Goal: Information Seeking & Learning: Learn about a topic

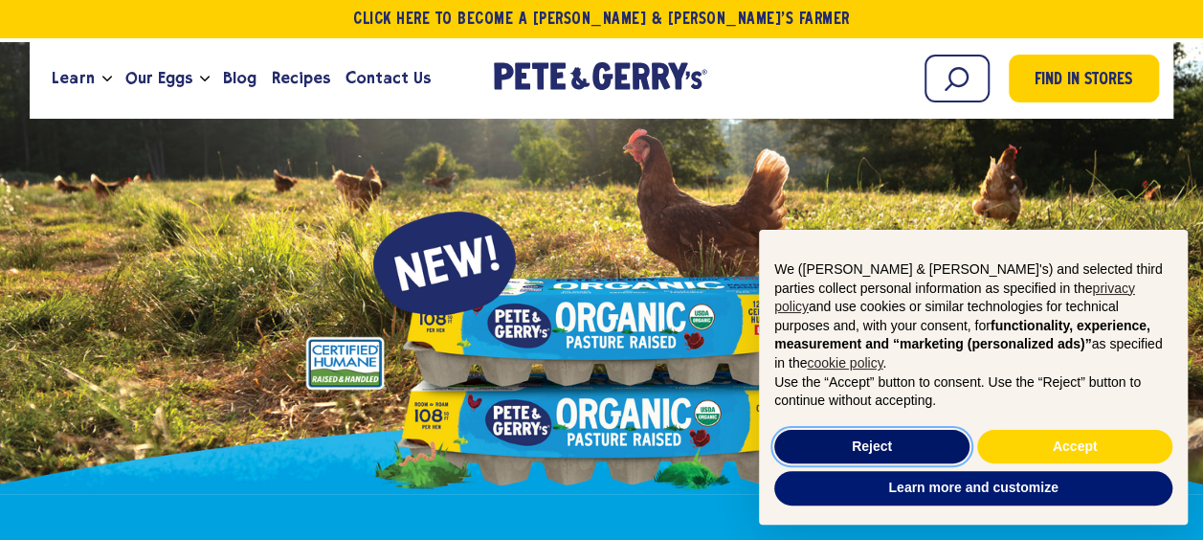
click at [852, 456] on button "Reject" at bounding box center [872, 447] width 195 height 34
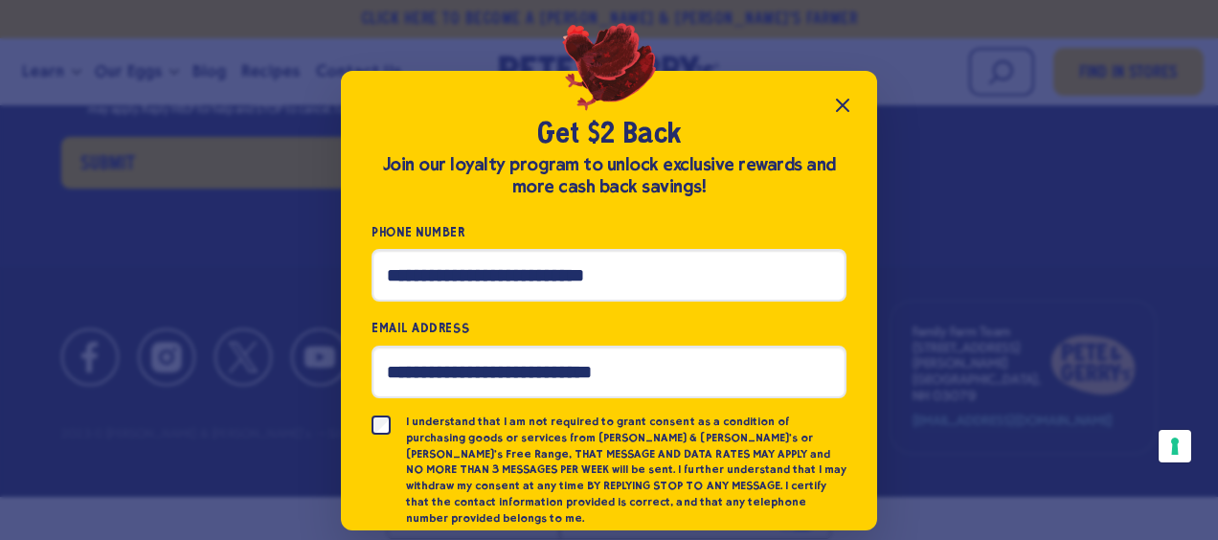
scroll to position [135, 0]
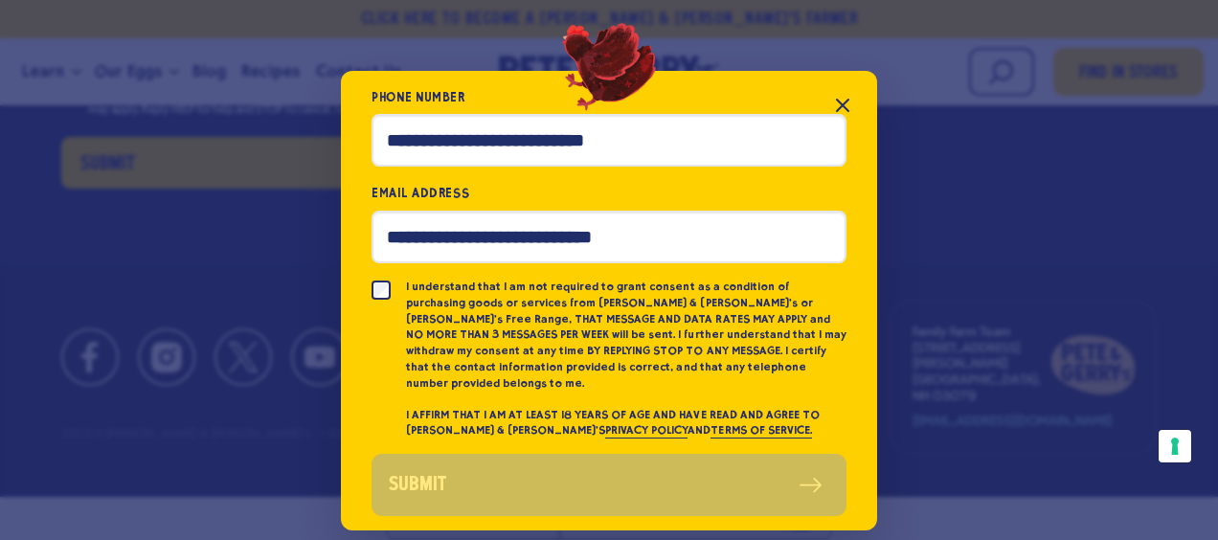
click at [831, 101] on icon "Close popup" at bounding box center [842, 105] width 23 height 23
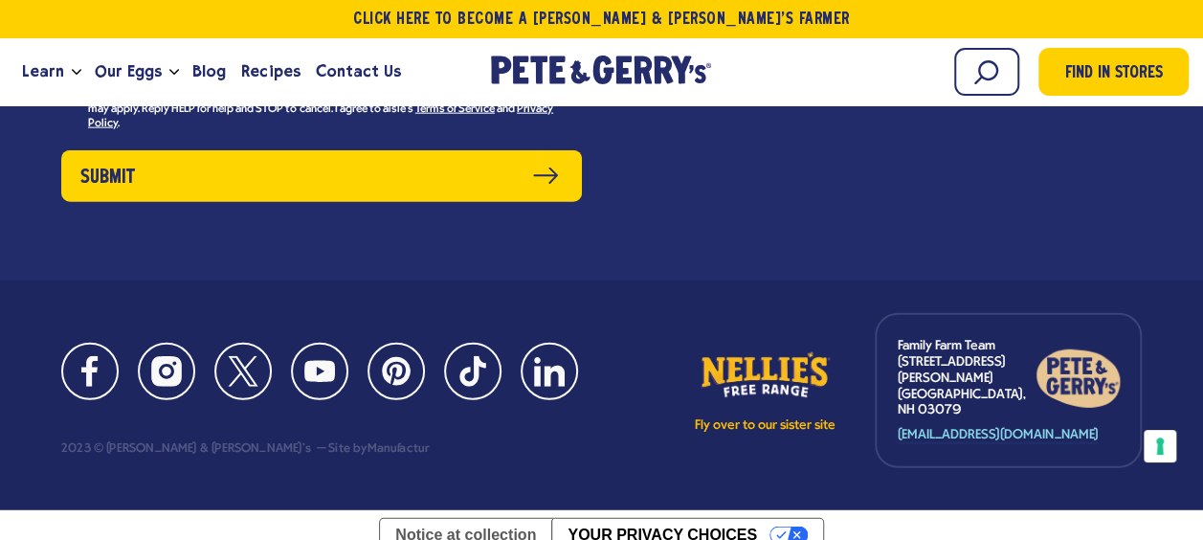
scroll to position [9468, 0]
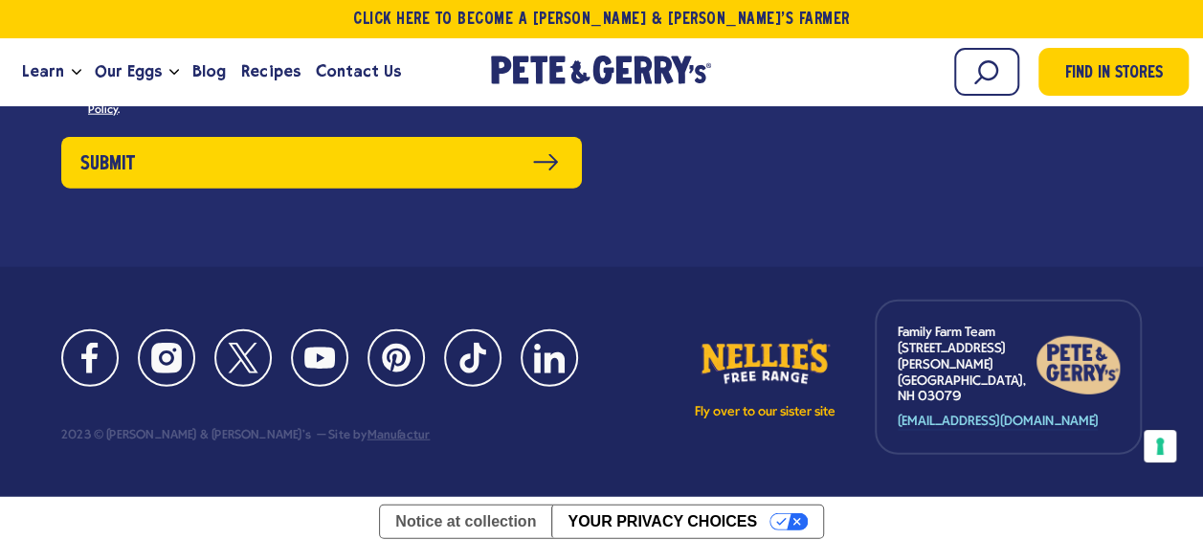
click at [367, 440] on link "Manufactur" at bounding box center [398, 435] width 63 height 13
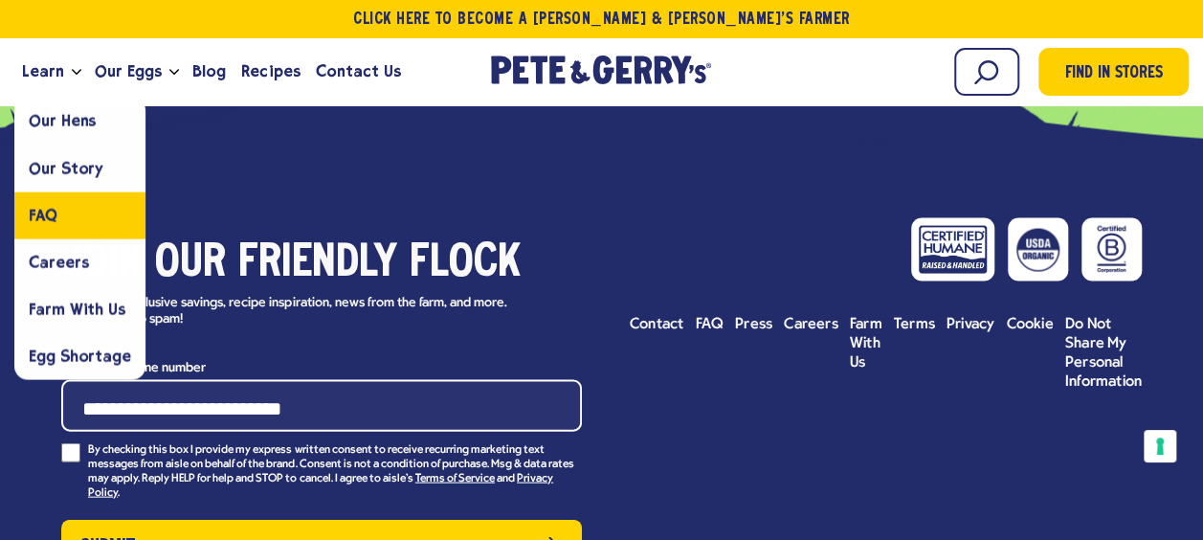
scroll to position [9277, 0]
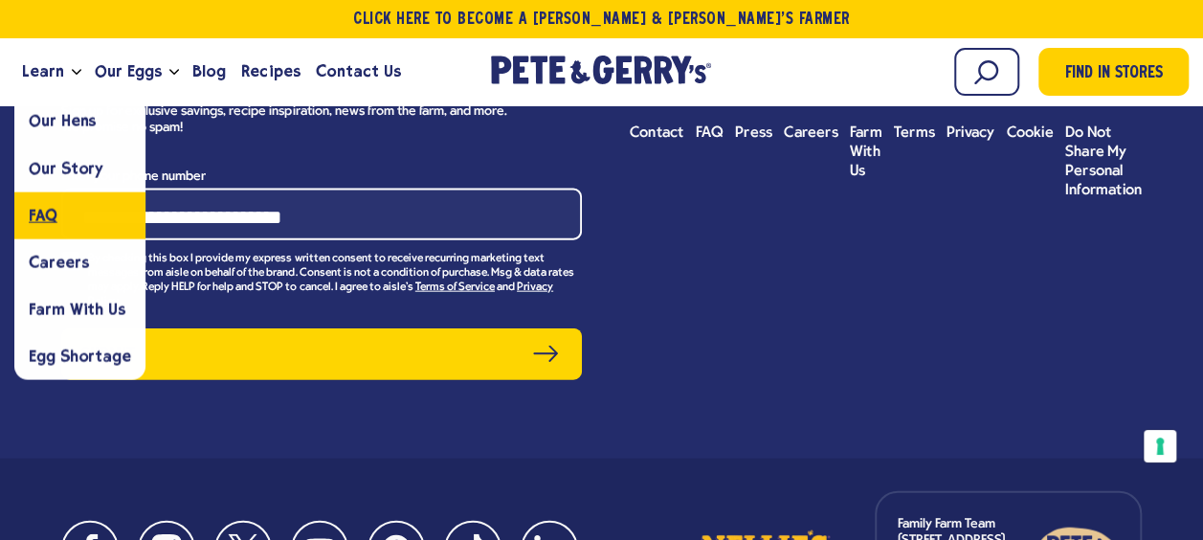
click at [75, 222] on link "FAQ" at bounding box center [79, 214] width 131 height 47
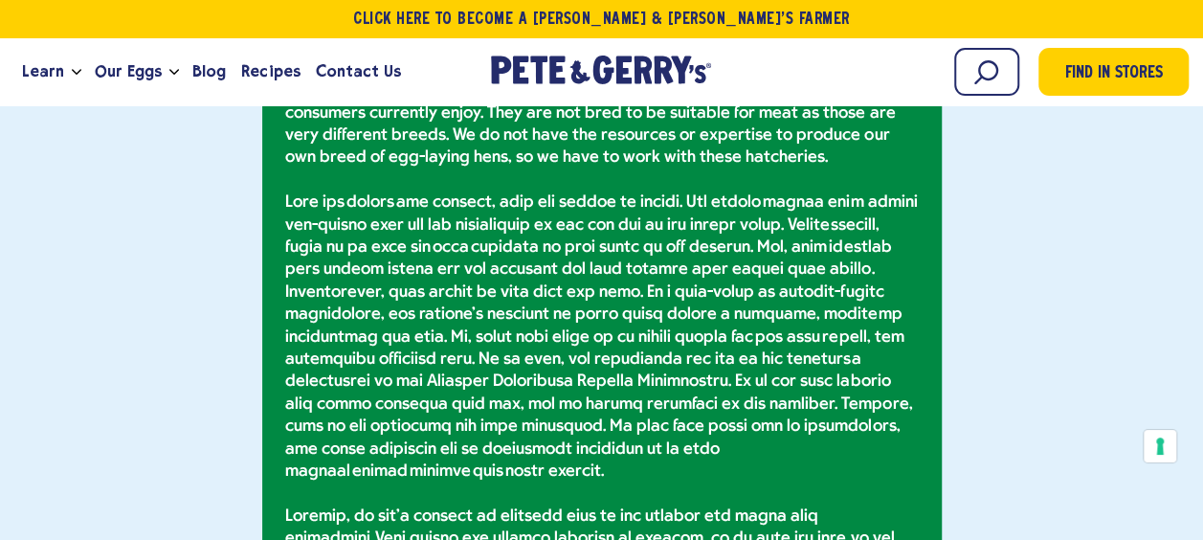
scroll to position [2776, 0]
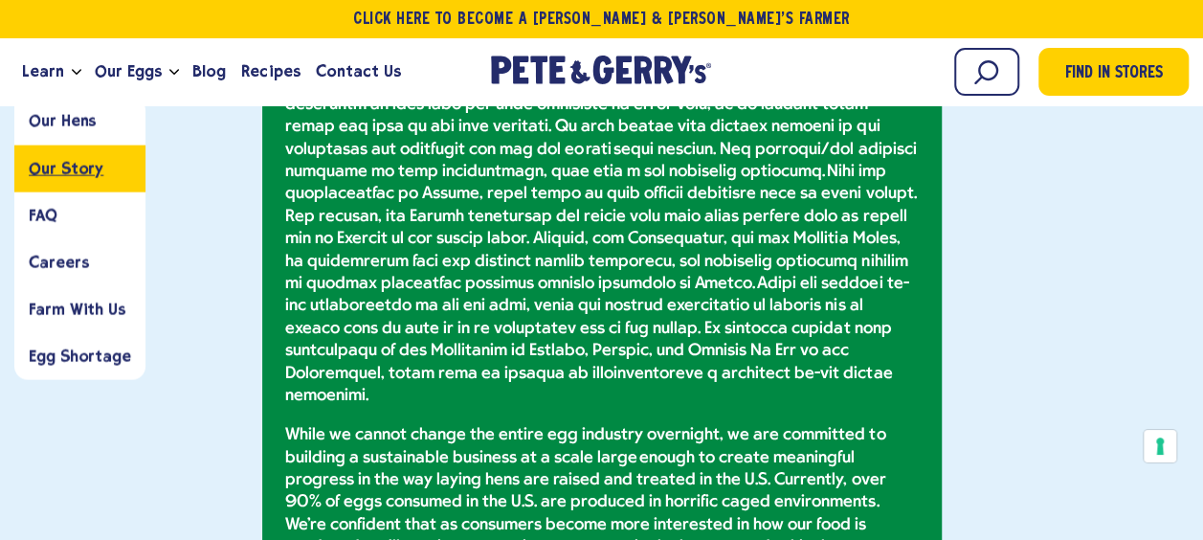
click at [73, 149] on link "Our Story" at bounding box center [79, 168] width 131 height 47
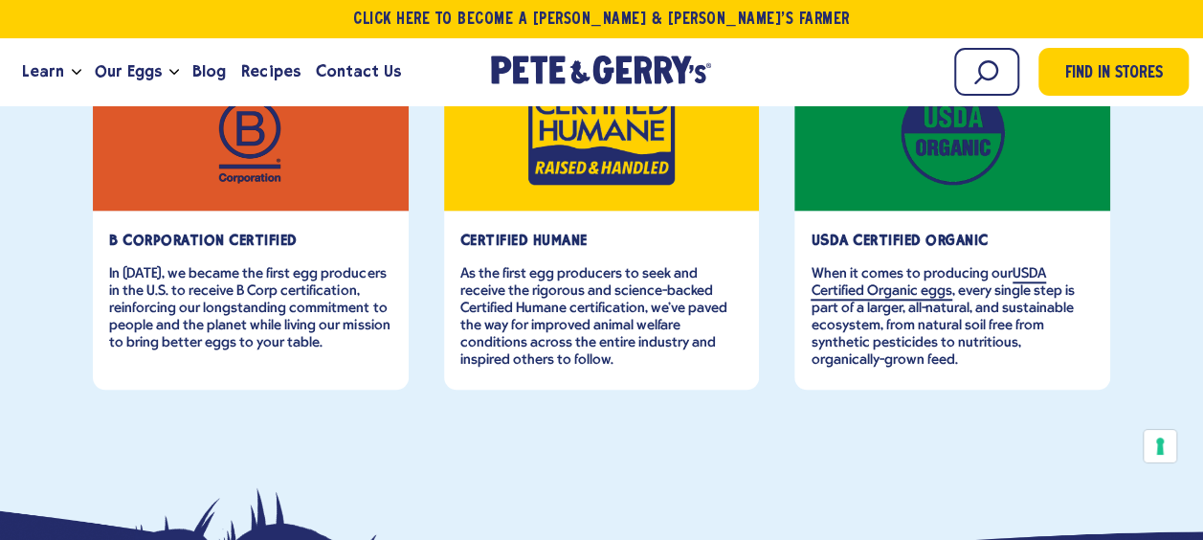
scroll to position [1340, 0]
